Goal: Book appointment/travel/reservation

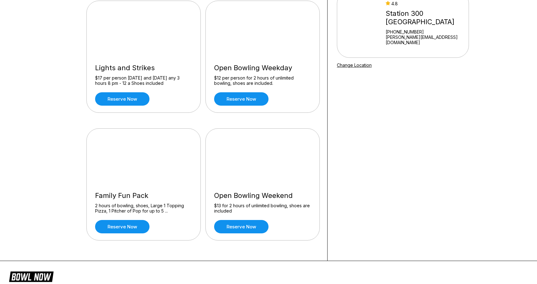
scroll to position [81, 0]
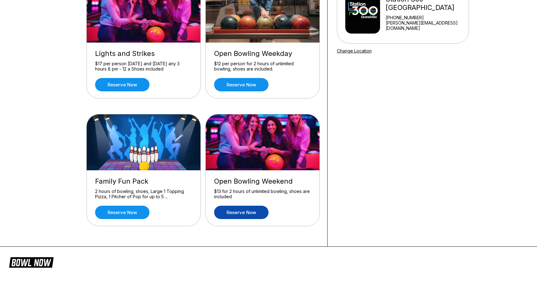
click at [254, 214] on link "Reserve now" at bounding box center [241, 212] width 54 height 13
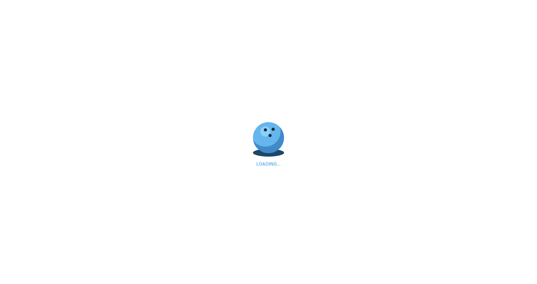
scroll to position [0, 0]
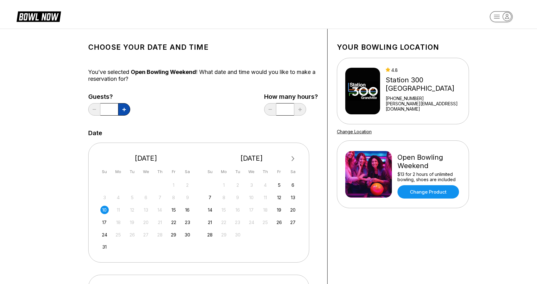
click at [124, 112] on button at bounding box center [124, 109] width 12 height 12
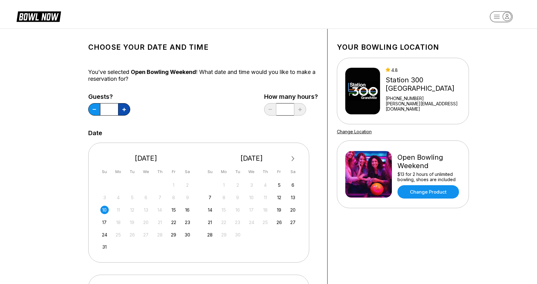
click at [124, 112] on button at bounding box center [124, 109] width 12 height 12
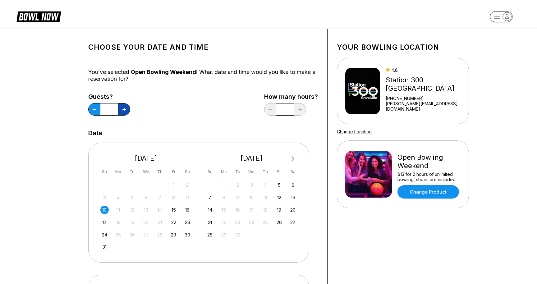
click at [124, 112] on button at bounding box center [124, 109] width 12 height 12
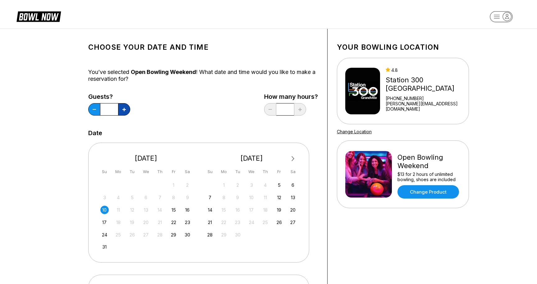
click at [124, 112] on button at bounding box center [124, 109] width 12 height 12
click at [92, 113] on button at bounding box center [94, 109] width 12 height 12
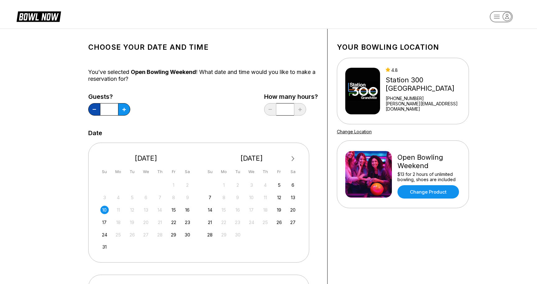
click at [92, 113] on button at bounding box center [94, 109] width 12 height 12
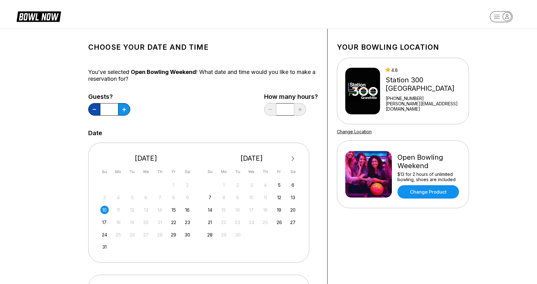
type input "*"
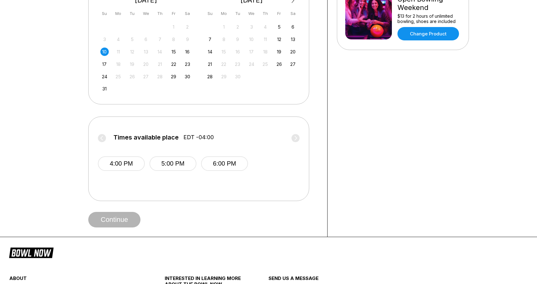
scroll to position [163, 0]
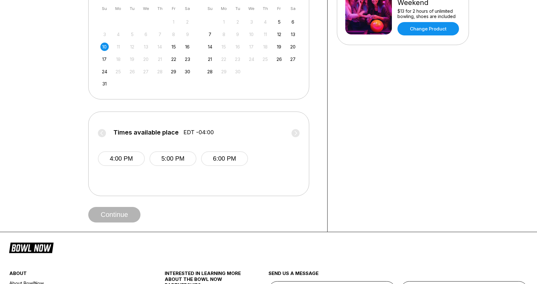
click at [97, 130] on div "Times available place EDT -04:00 4:00 PM 5:00 PM 6:00 PM" at bounding box center [198, 154] width 221 height 85
click at [116, 160] on button "4:00 PM" at bounding box center [121, 158] width 47 height 15
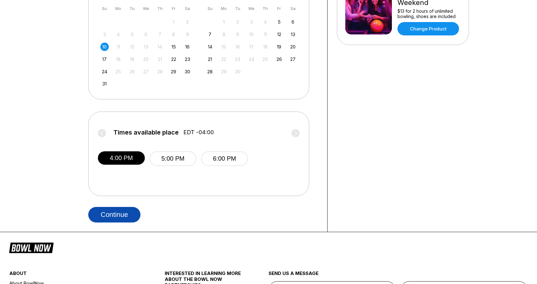
click at [119, 218] on button "Continue" at bounding box center [114, 215] width 52 height 16
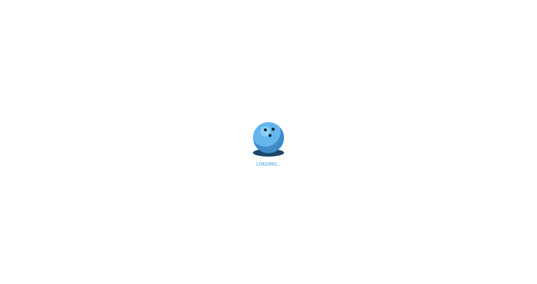
scroll to position [0, 0]
select select "**"
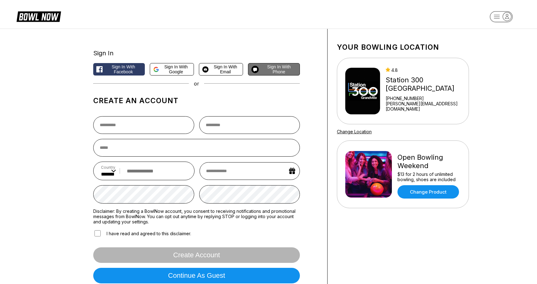
click at [265, 67] on span "Sign in with Phone" at bounding box center [278, 69] width 35 height 10
select select "**"
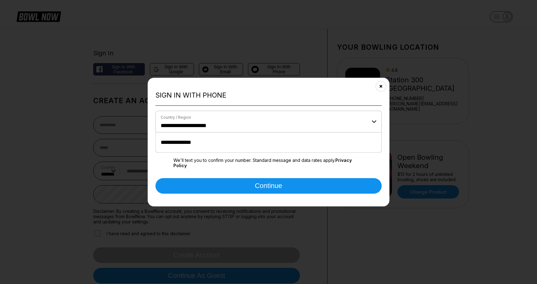
type input "**********"
click at [268, 185] on button "Continue" at bounding box center [268, 186] width 226 height 16
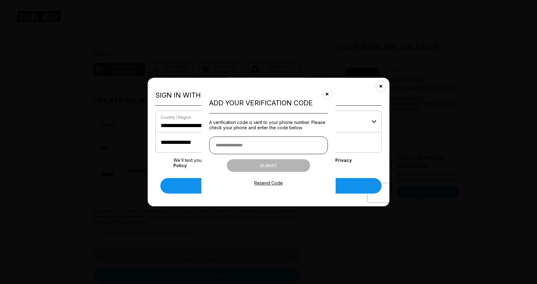
click at [275, 141] on input "text" at bounding box center [268, 145] width 119 height 18
type input "******"
click at [273, 162] on button "Submit" at bounding box center [268, 165] width 83 height 13
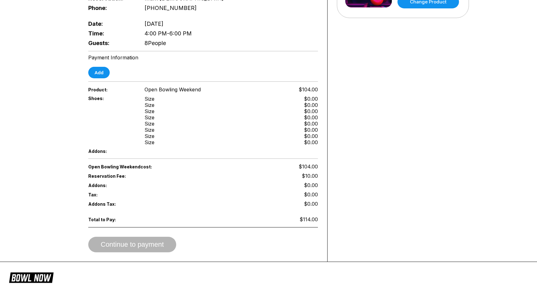
scroll to position [192, 0]
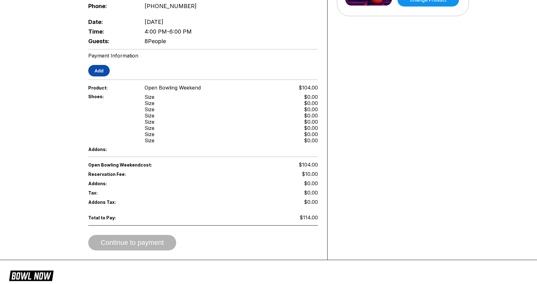
click at [105, 67] on button "Add" at bounding box center [98, 70] width 21 height 11
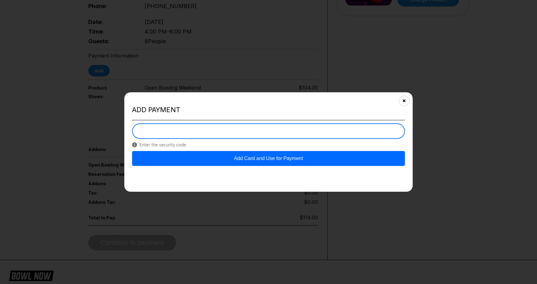
click at [215, 158] on button "Add Card and Use for Payment" at bounding box center [268, 158] width 273 height 15
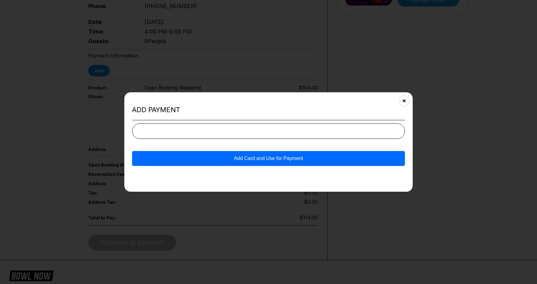
click at [343, 160] on button "Add Card and Use for Payment" at bounding box center [268, 158] width 273 height 15
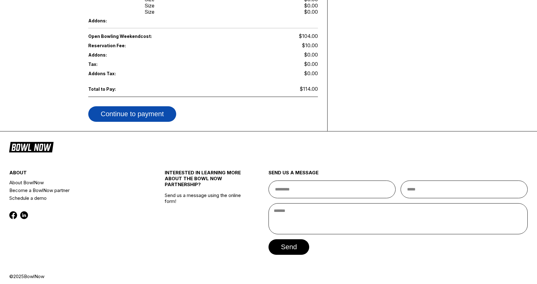
scroll to position [322, 0]
click at [137, 113] on button "Continue to payment" at bounding box center [132, 115] width 88 height 16
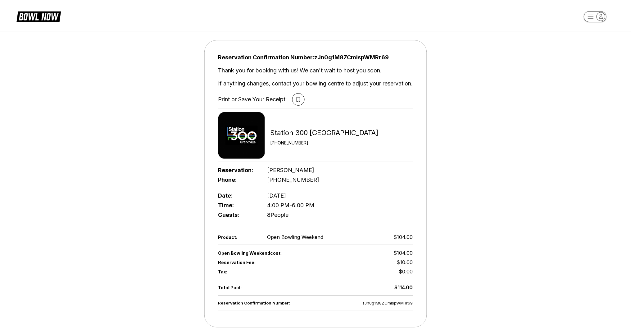
scroll to position [0, 0]
